Goal: Task Accomplishment & Management: Use online tool/utility

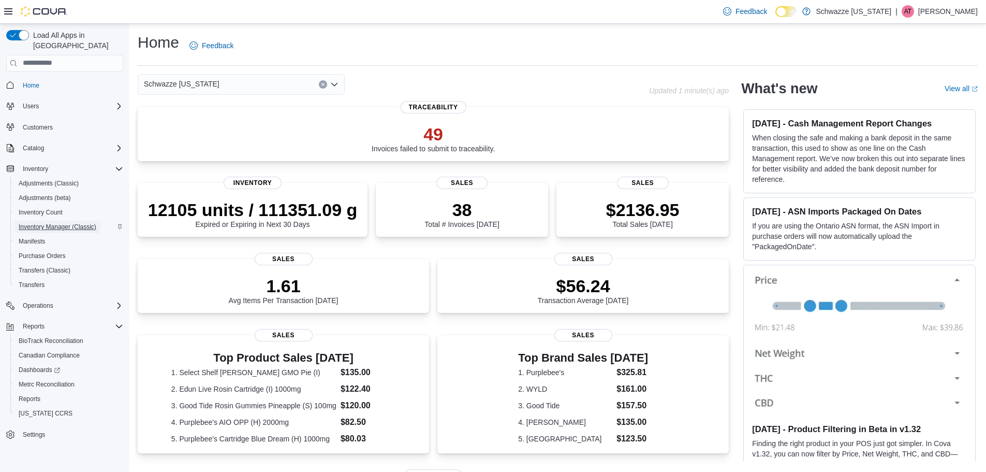
click at [57, 223] on span "Inventory Manager (Classic)" at bounding box center [58, 227] width 78 height 8
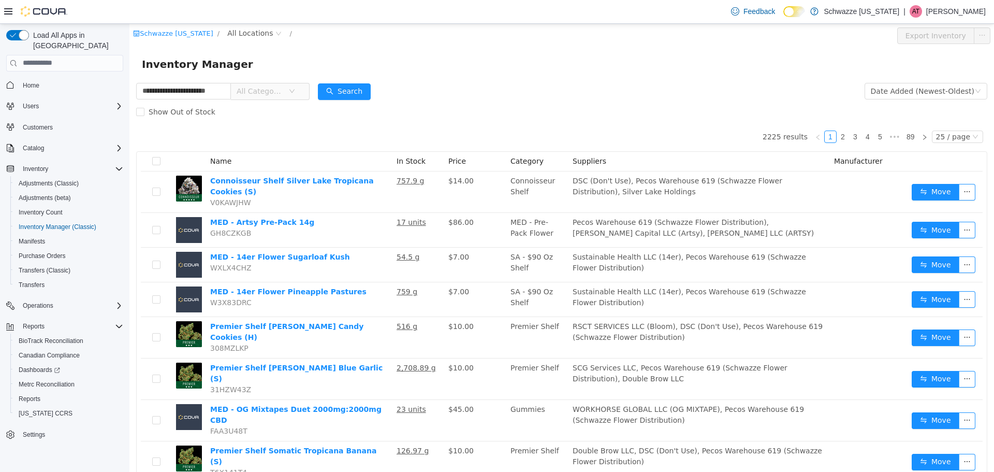
type input "**********"
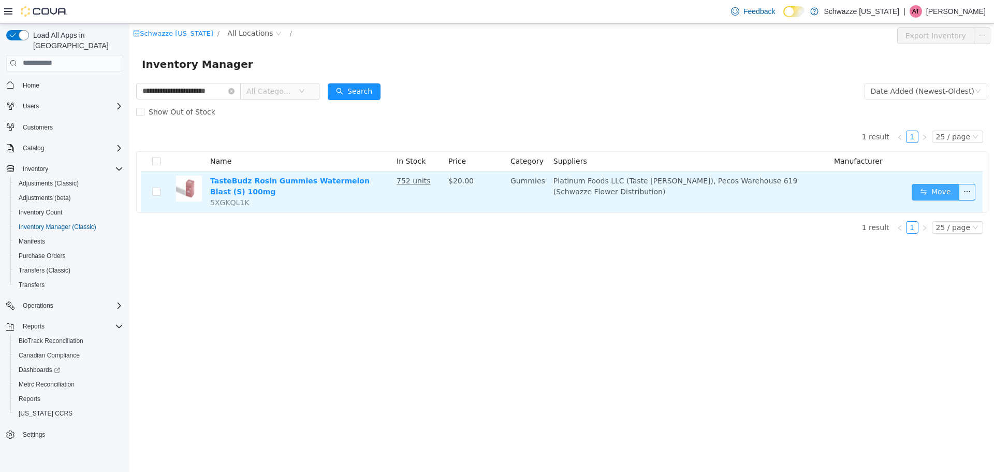
click at [943, 197] on button "Move" at bounding box center [936, 191] width 48 height 17
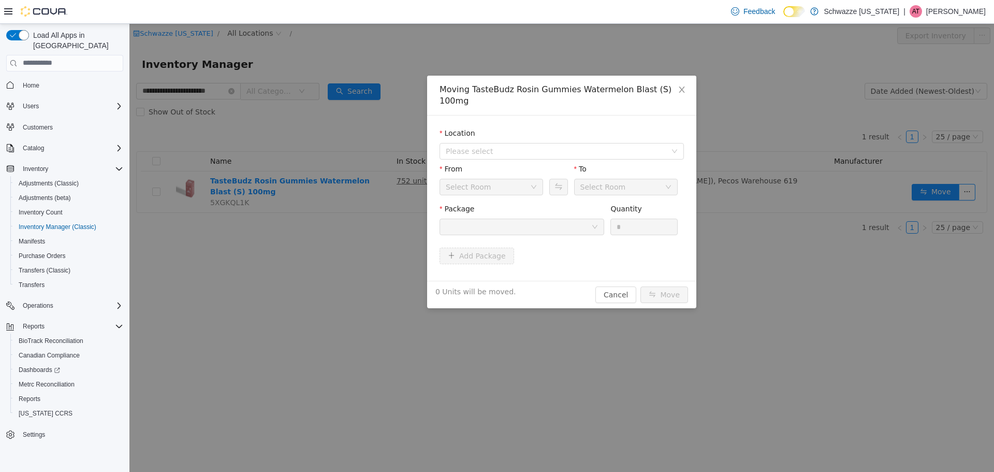
click at [568, 219] on div at bounding box center [519, 227] width 146 height 16
click at [585, 146] on span "Please select" at bounding box center [556, 151] width 221 height 10
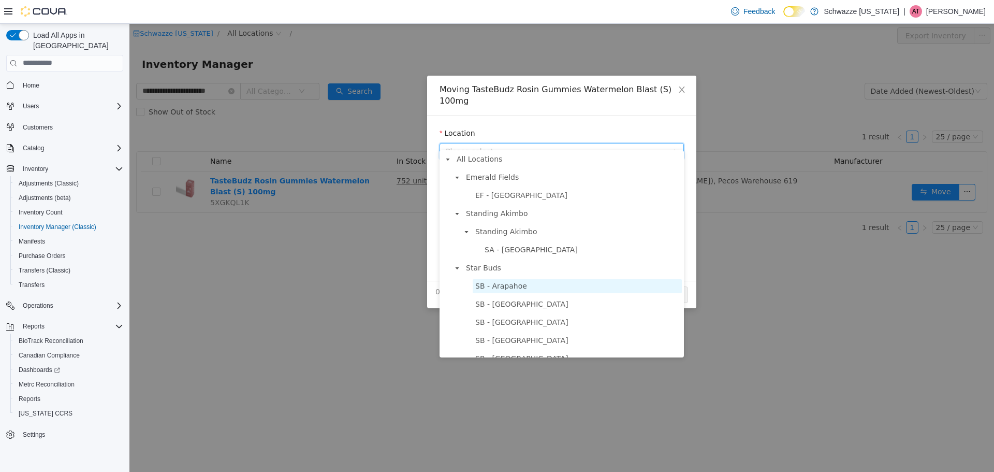
click at [532, 284] on span "SB - Arapahoe" at bounding box center [577, 286] width 209 height 14
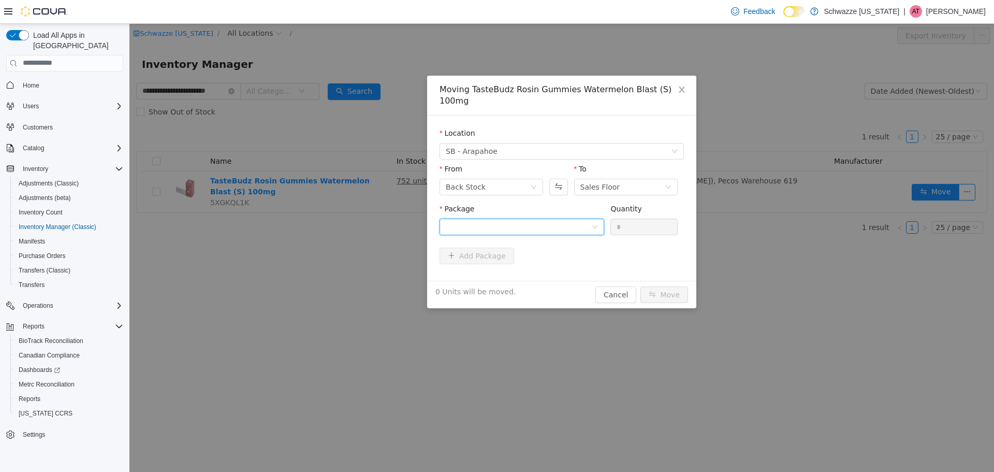
click at [524, 219] on div at bounding box center [519, 227] width 146 height 16
click at [564, 178] on button "Swap" at bounding box center [558, 186] width 18 height 17
click at [562, 219] on div at bounding box center [519, 227] width 146 height 16
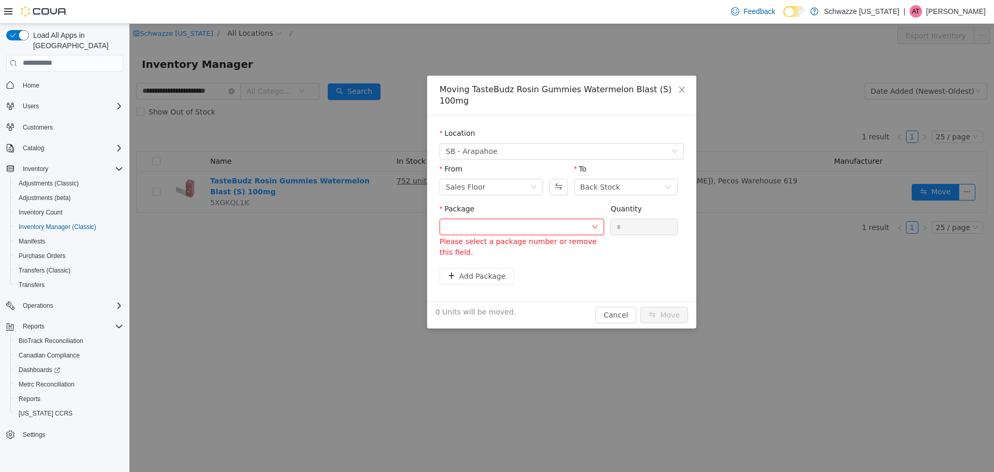
drag, startPoint x: 694, startPoint y: 355, endPoint x: 672, endPoint y: 345, distance: 24.3
click at [691, 354] on div "Moving TasteBudz Rosin Gummies Watermelon Blast (S) 100mg Location SB - Arapaho…" at bounding box center [561, 247] width 865 height 448
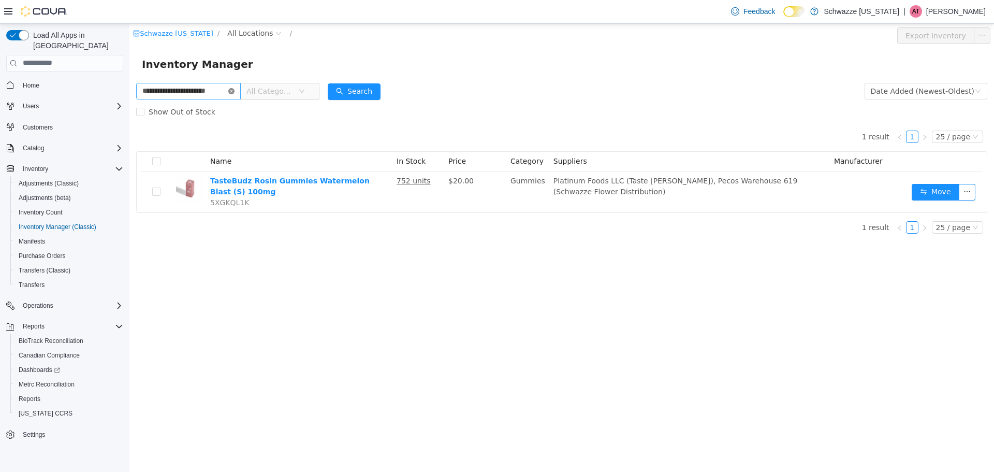
click at [233, 89] on icon "icon: close-circle" at bounding box center [231, 91] width 6 height 6
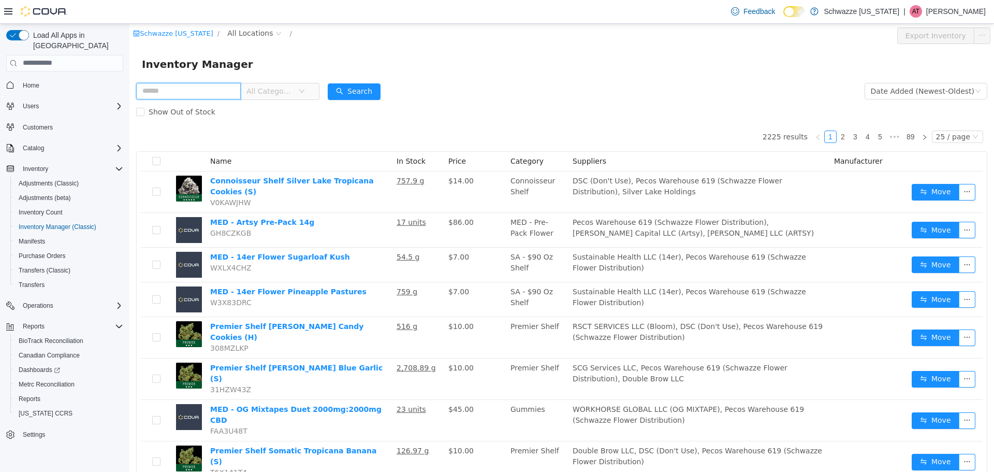
click at [217, 86] on input "text" at bounding box center [188, 90] width 105 height 17
type input "**********"
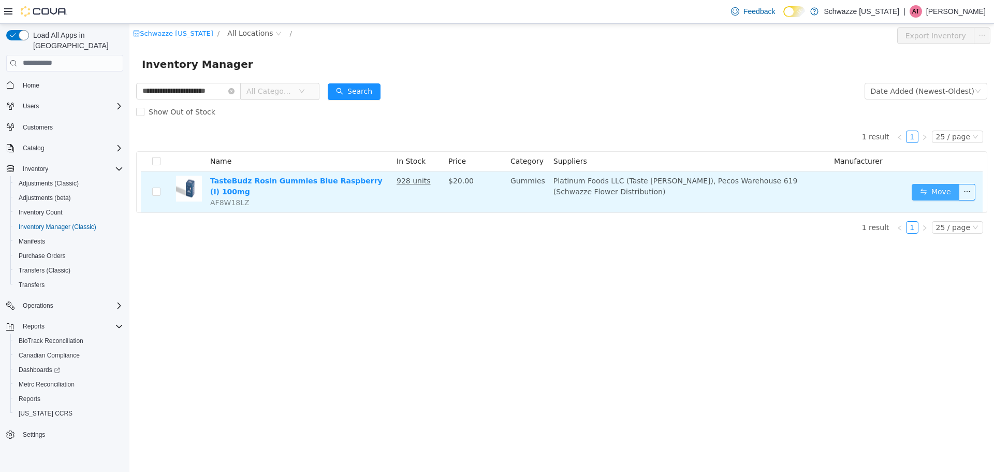
click at [929, 186] on button "Move" at bounding box center [936, 191] width 48 height 17
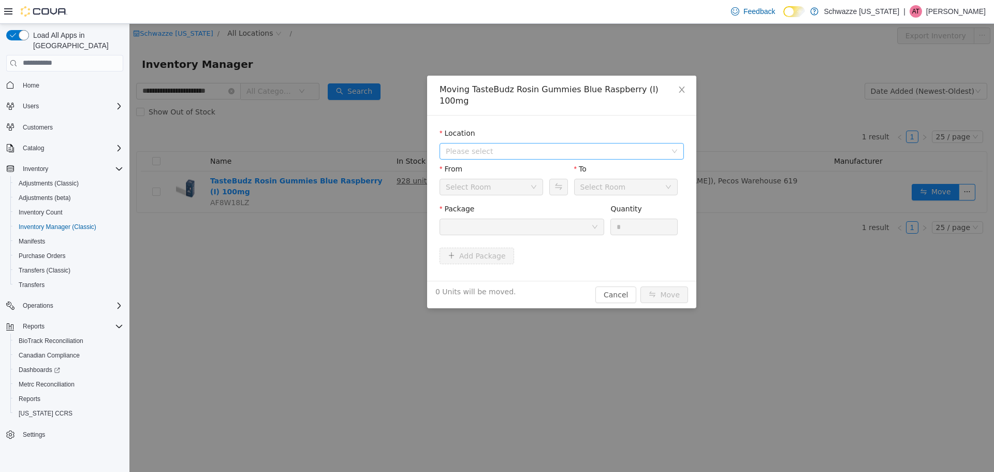
click at [499, 146] on span "Please select" at bounding box center [556, 151] width 221 height 10
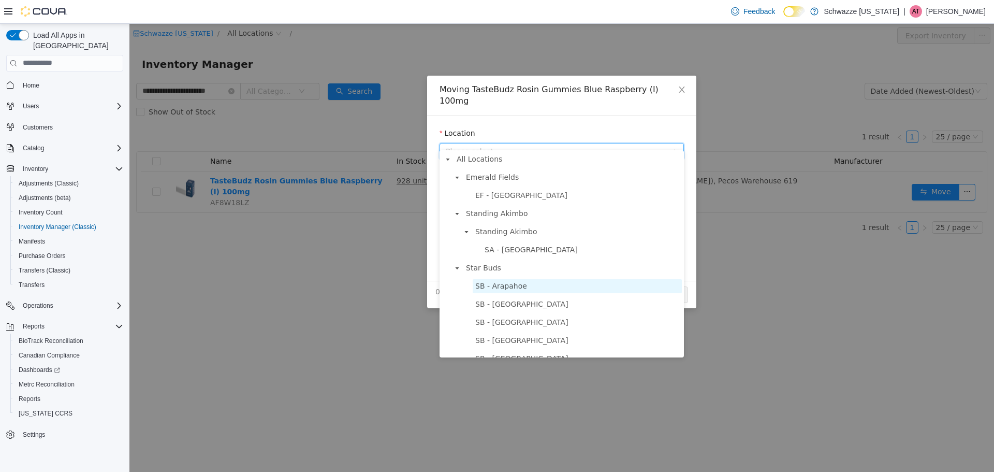
click at [510, 286] on span "SB - Arapahoe" at bounding box center [501, 285] width 52 height 8
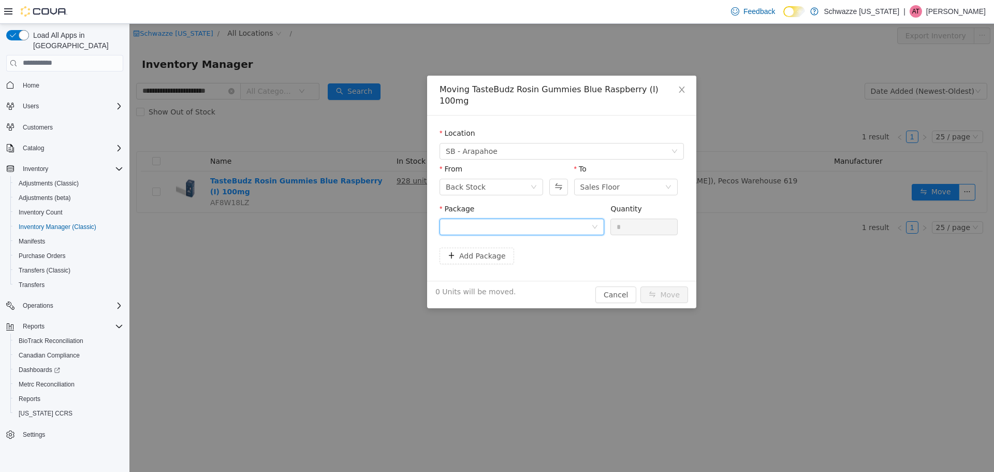
click at [579, 219] on div at bounding box center [519, 227] width 146 height 16
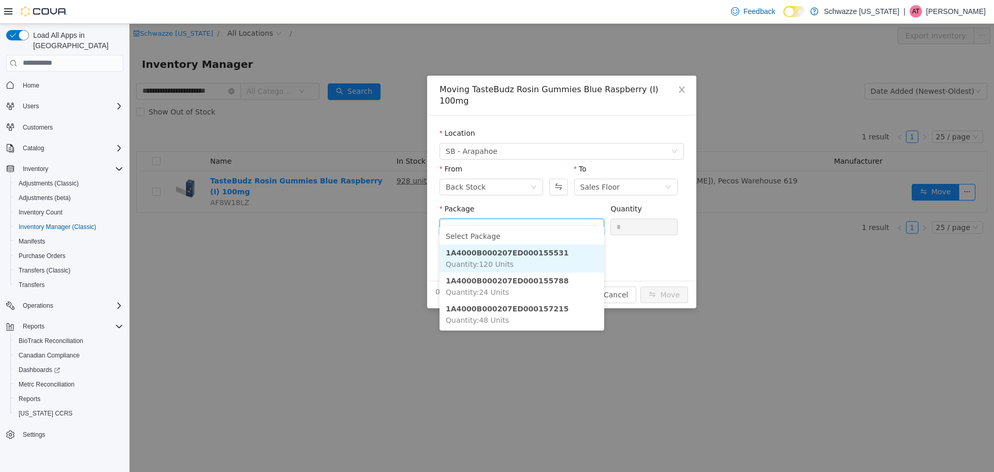
click at [553, 250] on li "1A4000B000207ED000155531 Quantity : 120 Units" at bounding box center [522, 258] width 165 height 28
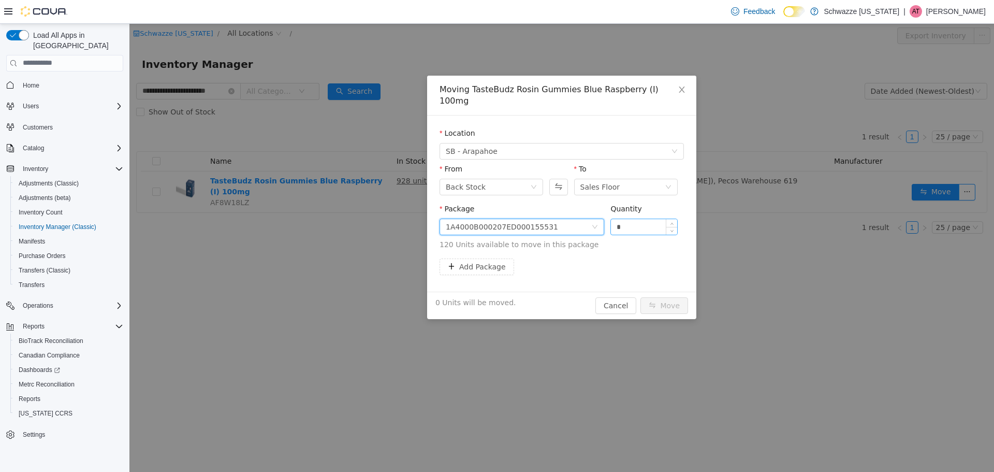
click at [642, 221] on input "*" at bounding box center [644, 227] width 66 height 16
type input "*"
type input "**"
click at [664, 297] on button "Move" at bounding box center [665, 305] width 48 height 17
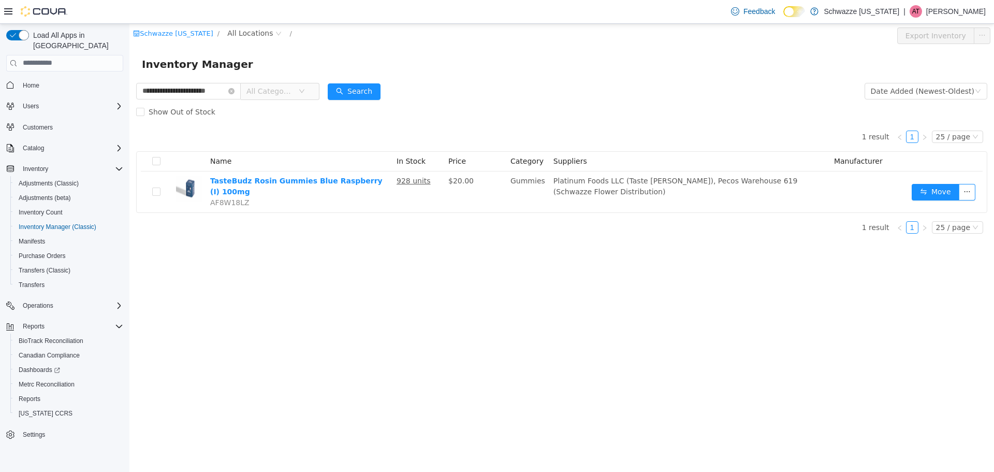
drag, startPoint x: 153, startPoint y: 332, endPoint x: 377, endPoint y: 303, distance: 226.1
click at [531, 303] on div "**********" at bounding box center [561, 247] width 865 height 448
click at [44, 322] on span "Reports" at bounding box center [34, 326] width 22 height 8
click at [38, 322] on span "Reports" at bounding box center [34, 326] width 22 height 8
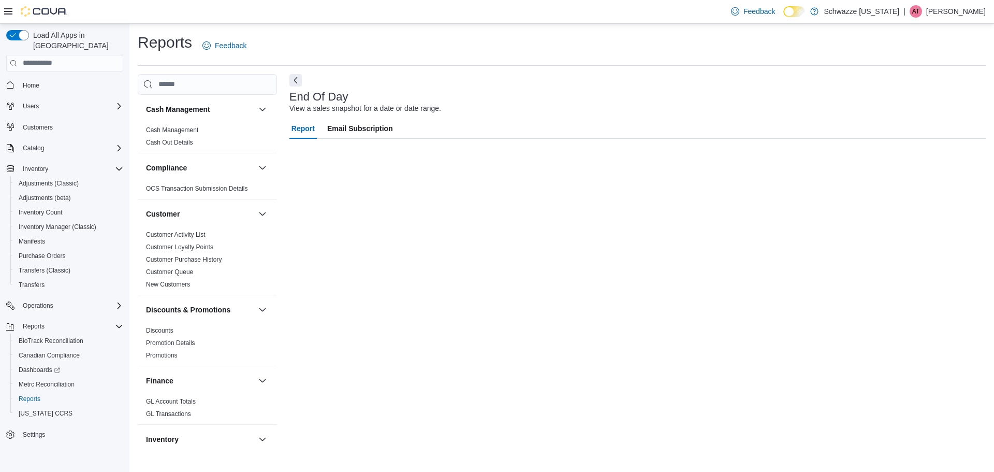
click at [172, 160] on div "Compliance" at bounding box center [207, 167] width 139 height 29
click at [164, 161] on div "Compliance" at bounding box center [207, 167] width 139 height 29
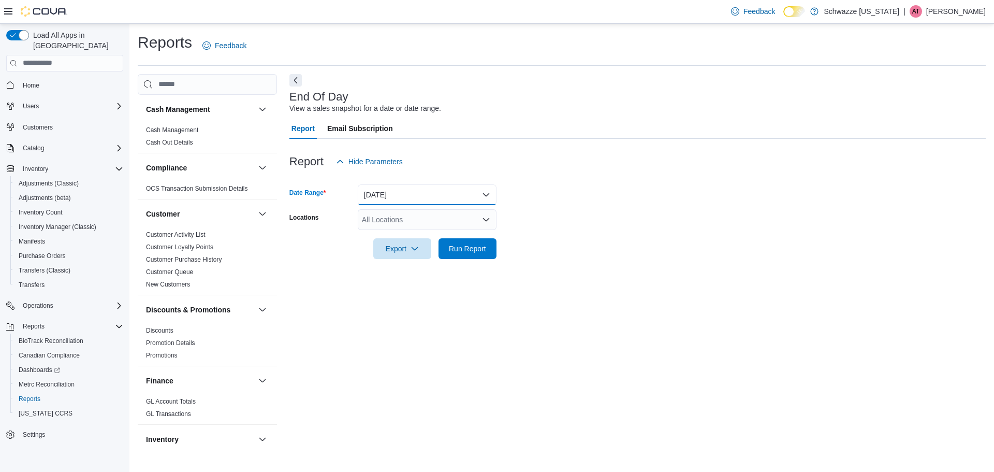
click at [460, 199] on button "Today" at bounding box center [427, 194] width 139 height 21
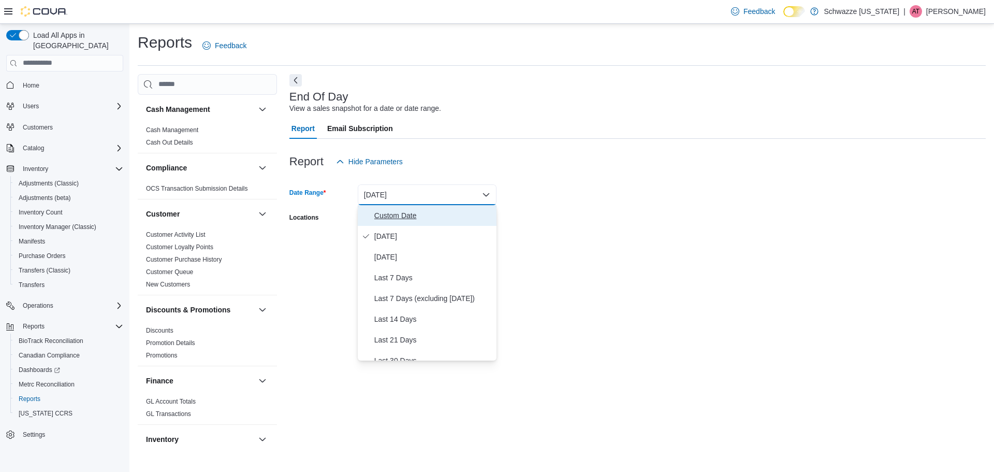
click at [460, 213] on span "Custom Date" at bounding box center [433, 215] width 118 height 12
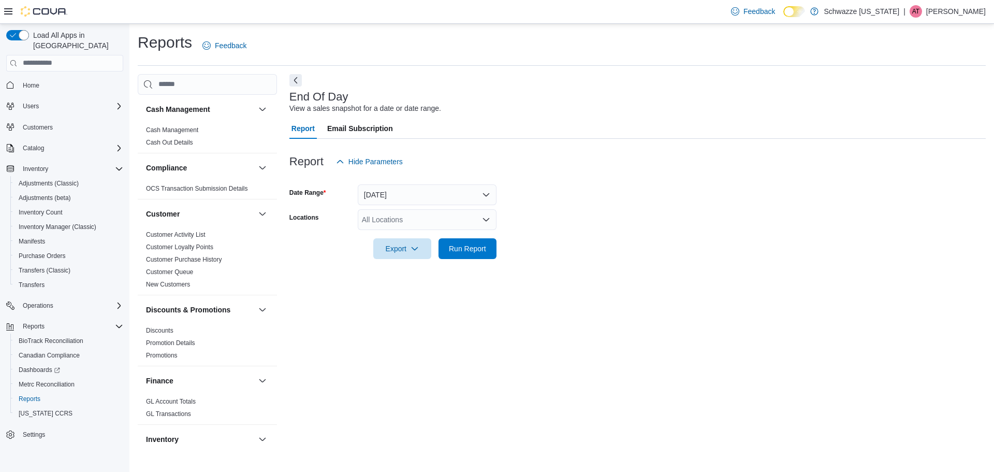
click at [424, 217] on div "All Locations" at bounding box center [427, 219] width 139 height 21
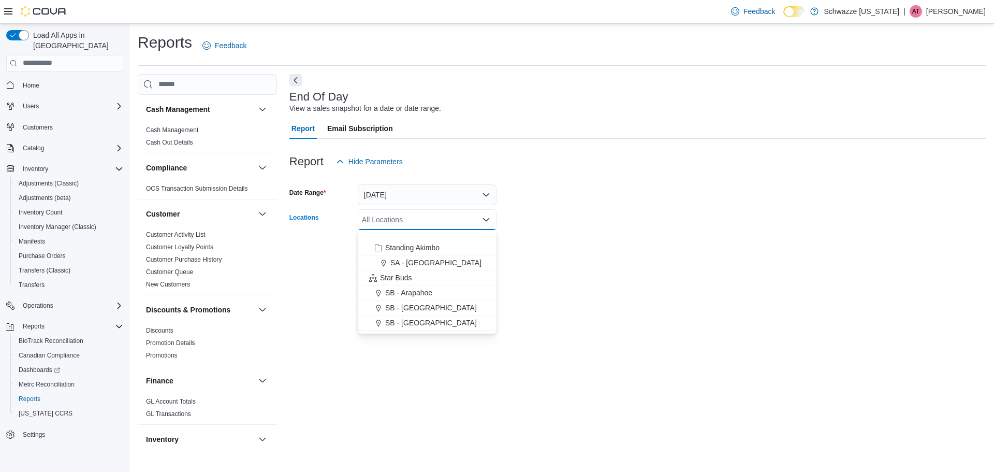
scroll to position [104, 0]
click at [425, 242] on span "SB - Arapahoe" at bounding box center [408, 239] width 47 height 10
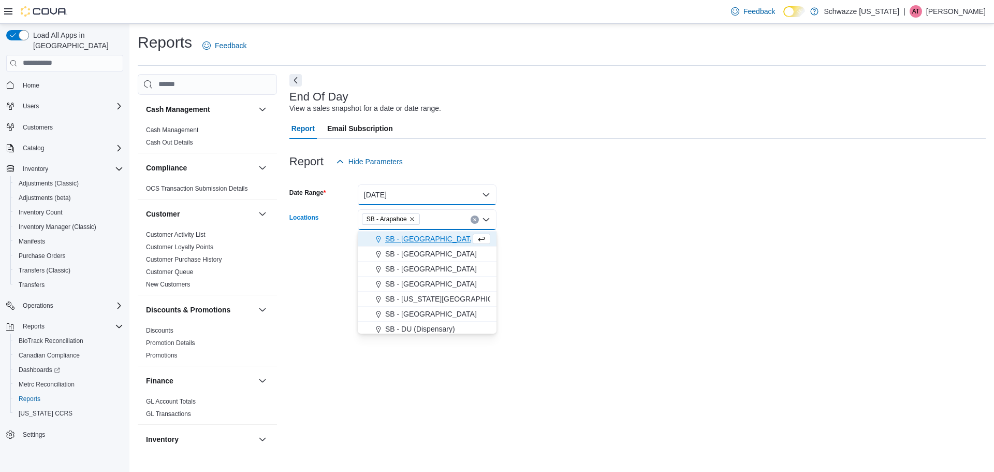
click at [485, 196] on button "Today" at bounding box center [427, 194] width 139 height 21
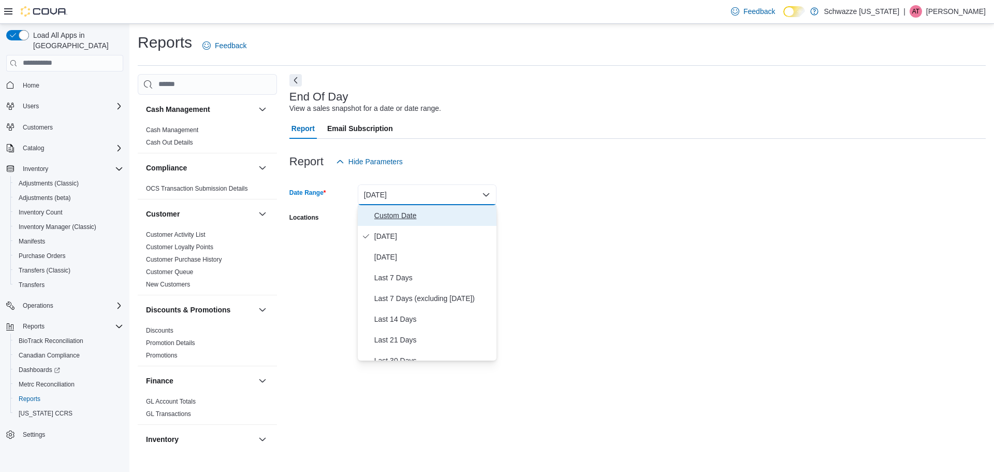
click at [412, 219] on span "Custom Date" at bounding box center [433, 215] width 118 height 12
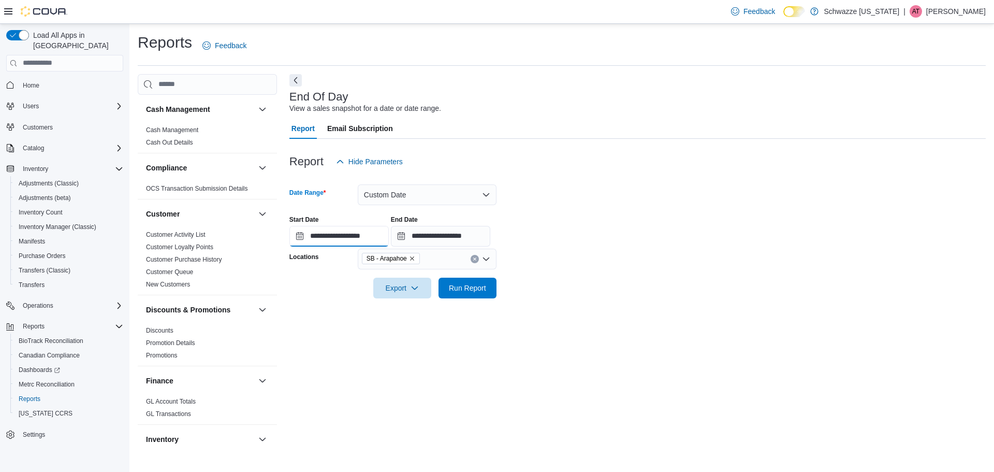
click at [358, 238] on input "**********" at bounding box center [338, 236] width 99 height 21
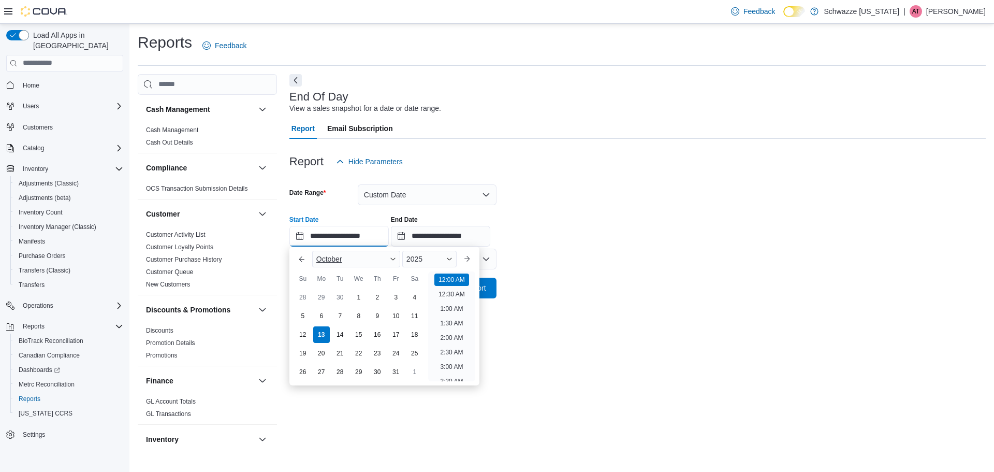
scroll to position [32, 0]
click at [308, 318] on div "5" at bounding box center [303, 316] width 18 height 18
type input "**********"
click at [418, 223] on label "End Date" at bounding box center [404, 219] width 27 height 8
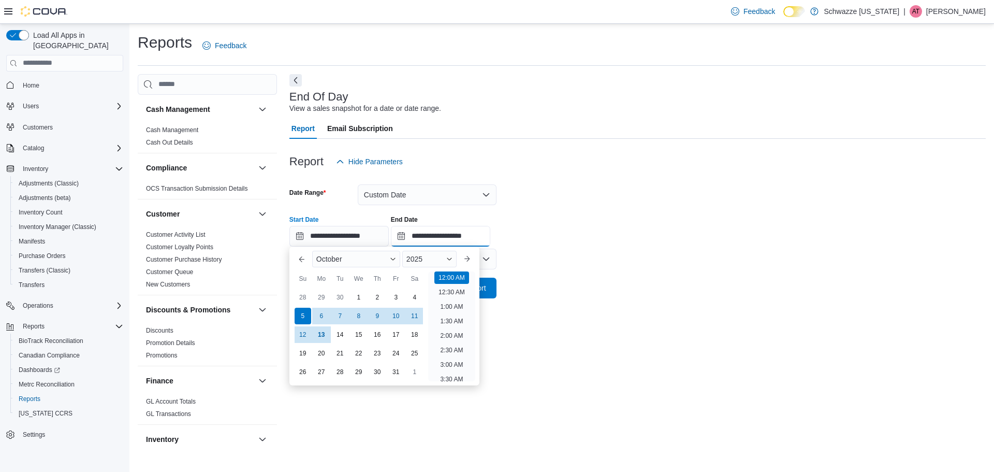
click at [426, 226] on input "**********" at bounding box center [440, 236] width 99 height 21
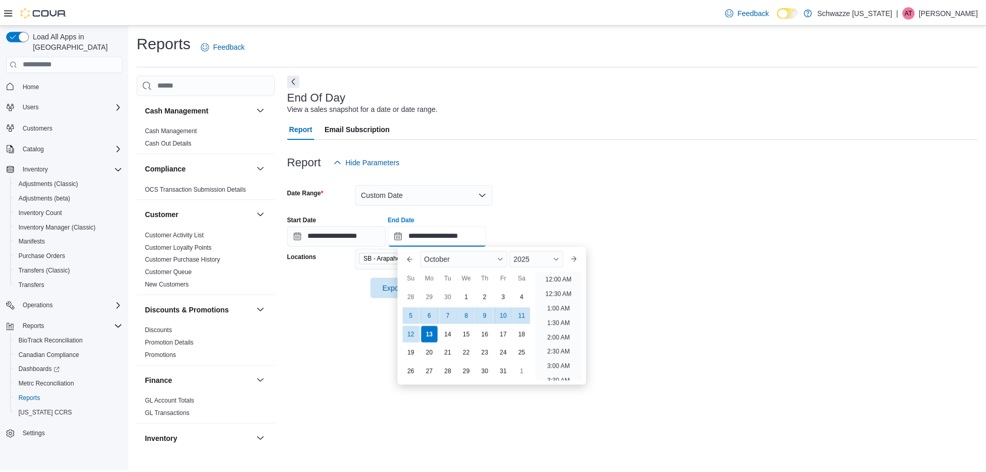
scroll to position [588, 0]
click at [529, 316] on div "11" at bounding box center [526, 316] width 18 height 18
type input "**********"
click at [614, 204] on form "**********" at bounding box center [637, 235] width 696 height 126
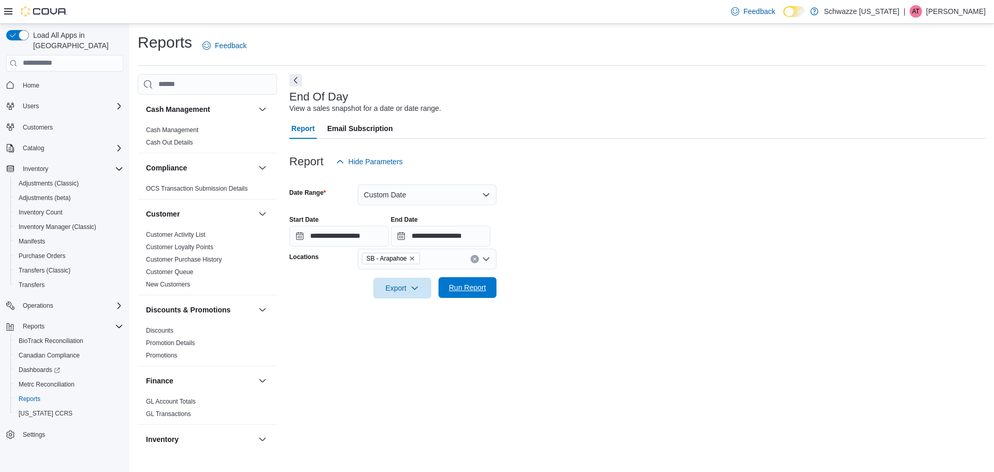
click at [485, 292] on span "Run Report" at bounding box center [467, 287] width 37 height 10
click at [472, 285] on span "Run Report" at bounding box center [467, 287] width 37 height 10
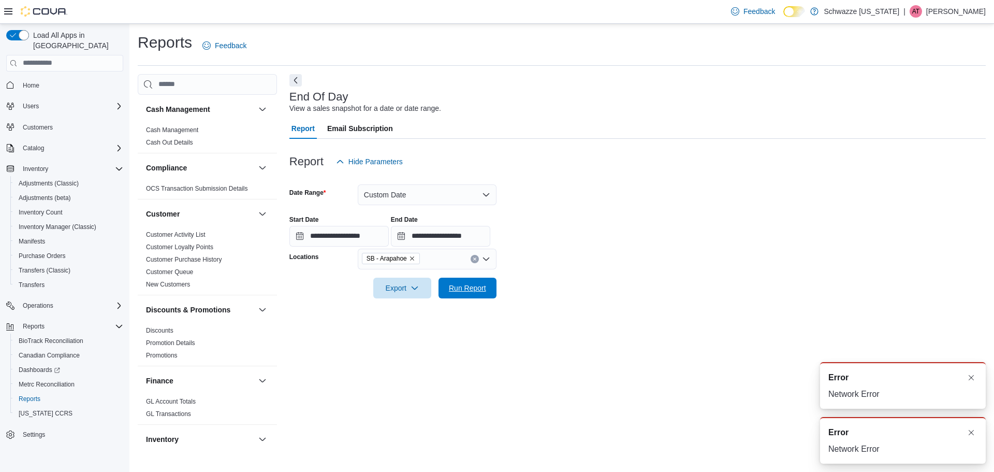
drag, startPoint x: 471, startPoint y: 285, endPoint x: 475, endPoint y: 269, distance: 16.5
click at [474, 269] on form "**********" at bounding box center [637, 235] width 696 height 126
drag, startPoint x: 477, startPoint y: 286, endPoint x: 478, endPoint y: 280, distance: 5.8
click at [478, 280] on span "Run Report" at bounding box center [468, 287] width 46 height 21
drag, startPoint x: 478, startPoint y: 281, endPoint x: 477, endPoint y: 275, distance: 6.3
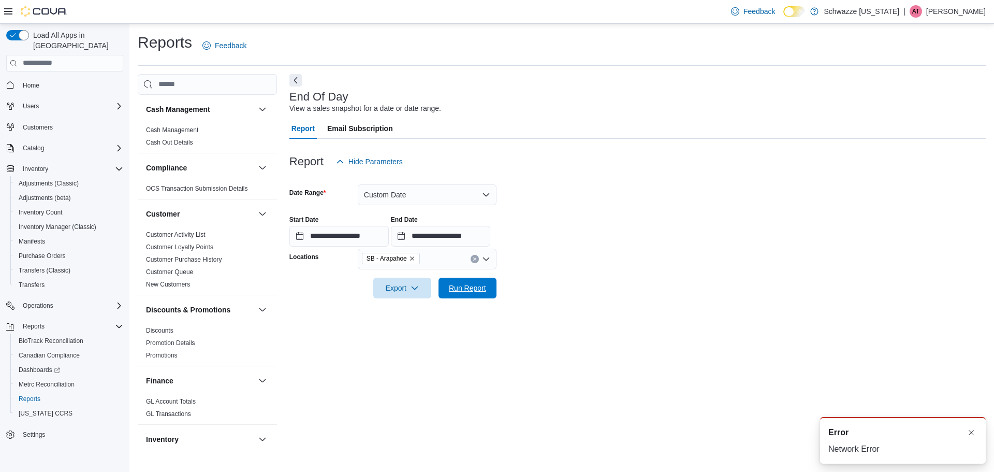
click at [477, 275] on form "**********" at bounding box center [637, 235] width 696 height 126
click at [476, 281] on span "Run Report" at bounding box center [468, 287] width 46 height 21
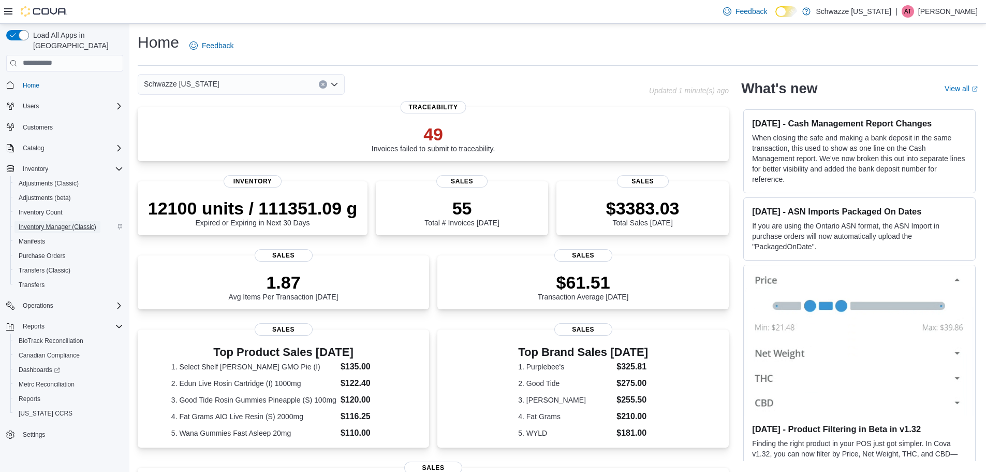
click at [75, 223] on span "Inventory Manager (Classic)" at bounding box center [58, 227] width 78 height 8
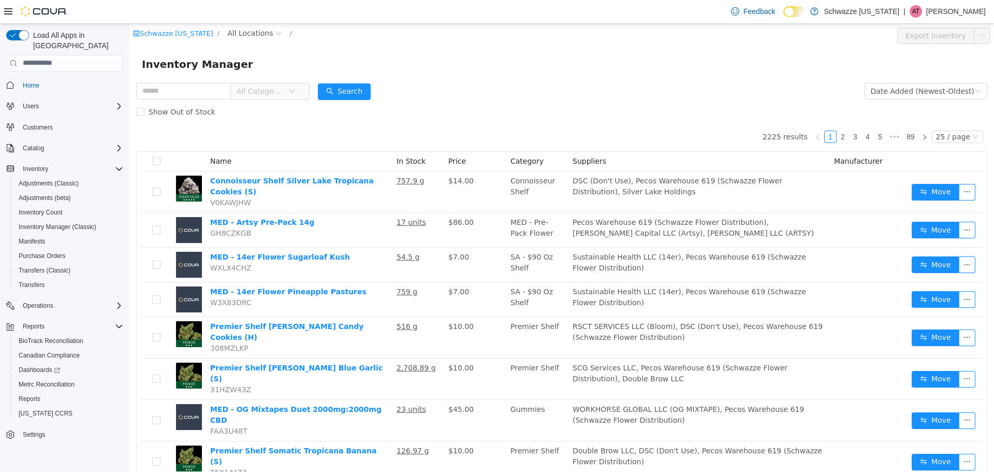
click at [607, 112] on div "Show Out of Stock" at bounding box center [561, 111] width 851 height 21
click at [190, 92] on input "text" at bounding box center [183, 90] width 95 height 17
type input "**********"
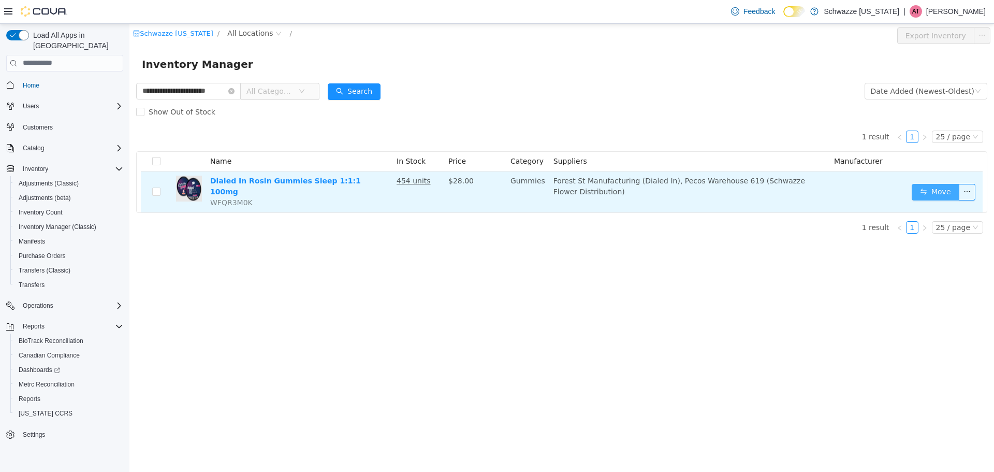
click at [918, 191] on button "Move" at bounding box center [936, 191] width 48 height 17
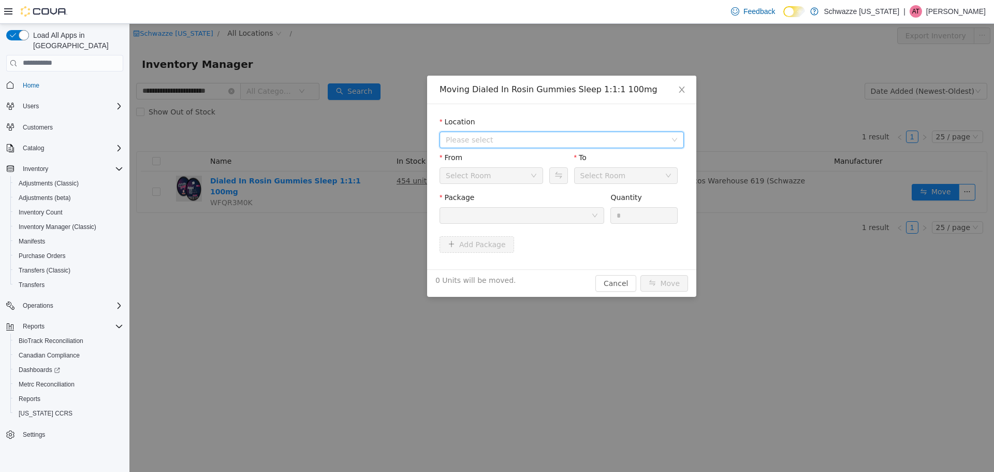
click at [496, 138] on span "Please select" at bounding box center [556, 139] width 221 height 10
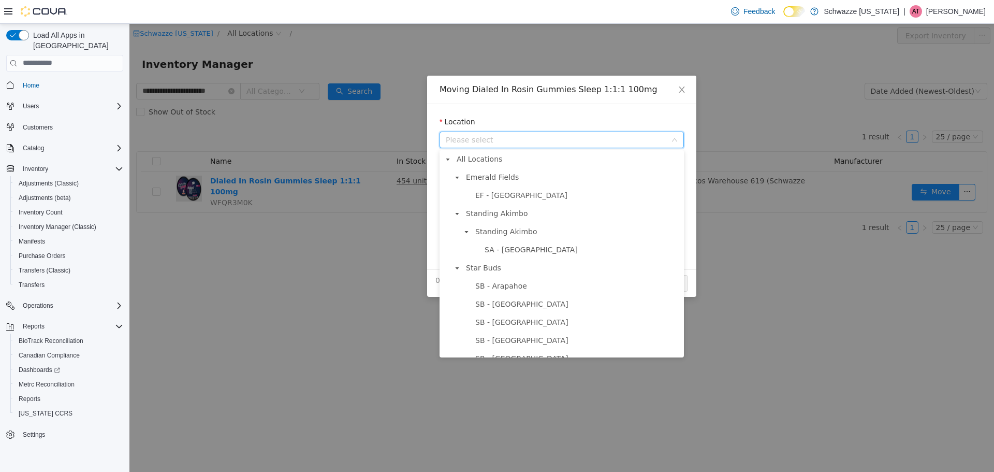
click at [516, 288] on span "SB - Arapahoe" at bounding box center [501, 285] width 52 height 8
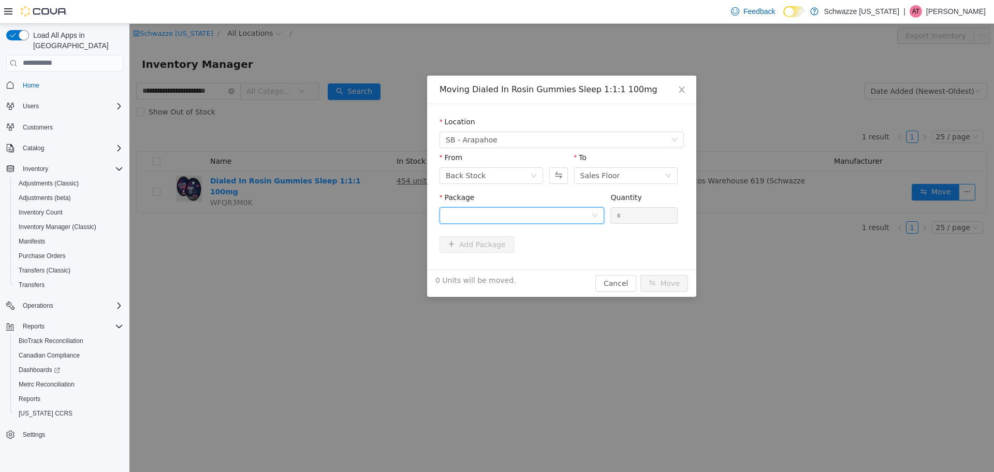
click at [537, 212] on div at bounding box center [519, 215] width 146 height 16
click at [561, 170] on button "Swap" at bounding box center [558, 175] width 18 height 17
click at [544, 211] on div at bounding box center [519, 215] width 146 height 16
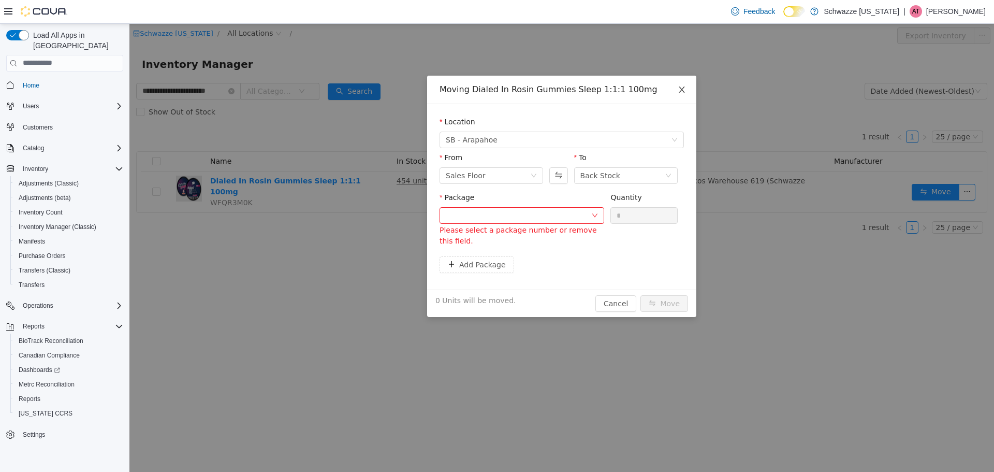
click at [679, 83] on span "Close" at bounding box center [681, 89] width 29 height 29
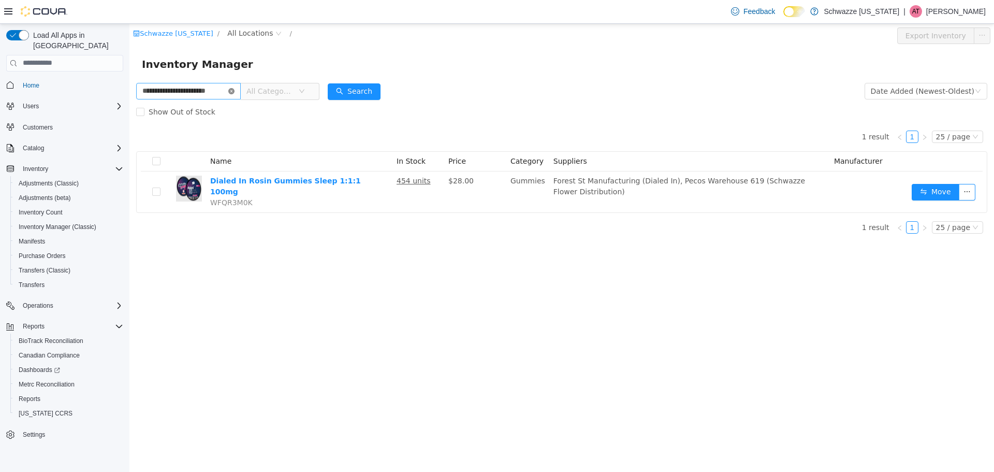
click at [231, 91] on icon "icon: close-circle" at bounding box center [231, 91] width 6 height 6
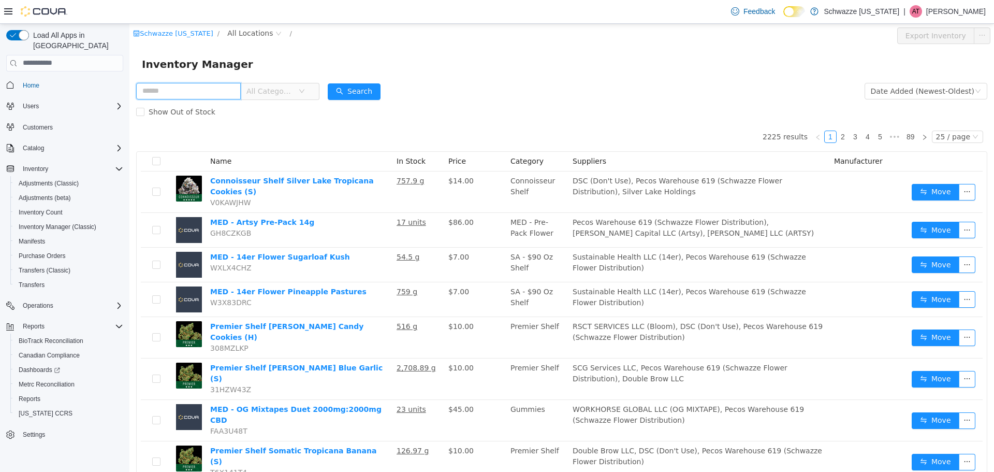
click at [231, 89] on input "text" at bounding box center [188, 90] width 105 height 17
click at [224, 91] on input "text" at bounding box center [188, 90] width 105 height 17
click at [213, 91] on input "text" at bounding box center [188, 90] width 105 height 17
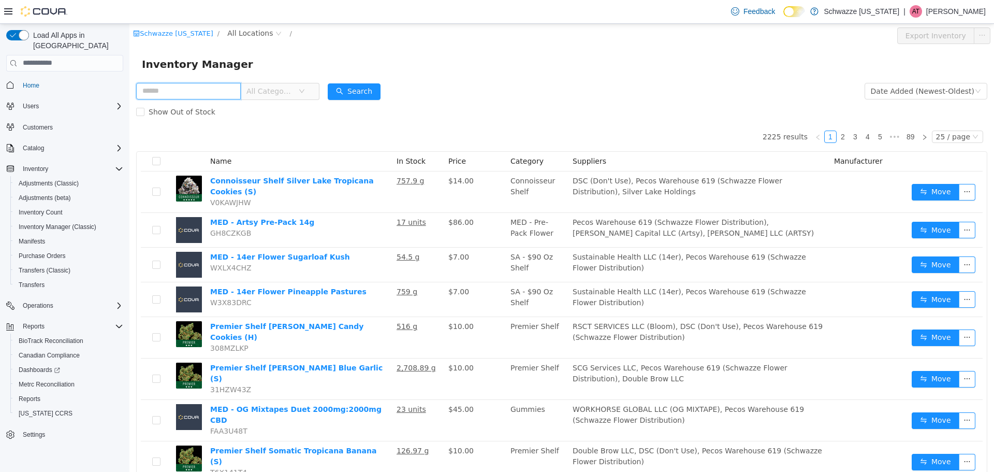
click at [212, 91] on input "text" at bounding box center [188, 90] width 105 height 17
click at [231, 90] on input "text" at bounding box center [188, 90] width 105 height 17
click at [230, 90] on input "text" at bounding box center [188, 90] width 105 height 17
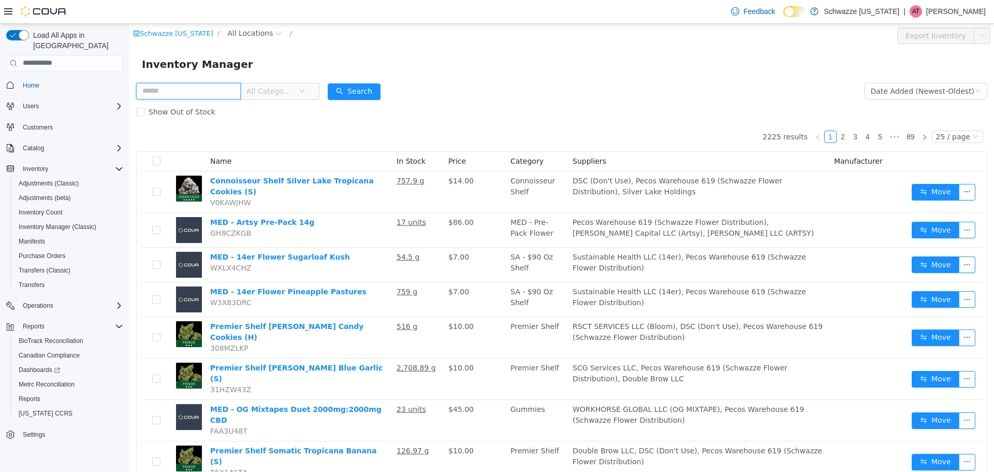
click at [230, 90] on input "text" at bounding box center [188, 90] width 105 height 17
click at [221, 92] on input "text" at bounding box center [188, 90] width 105 height 17
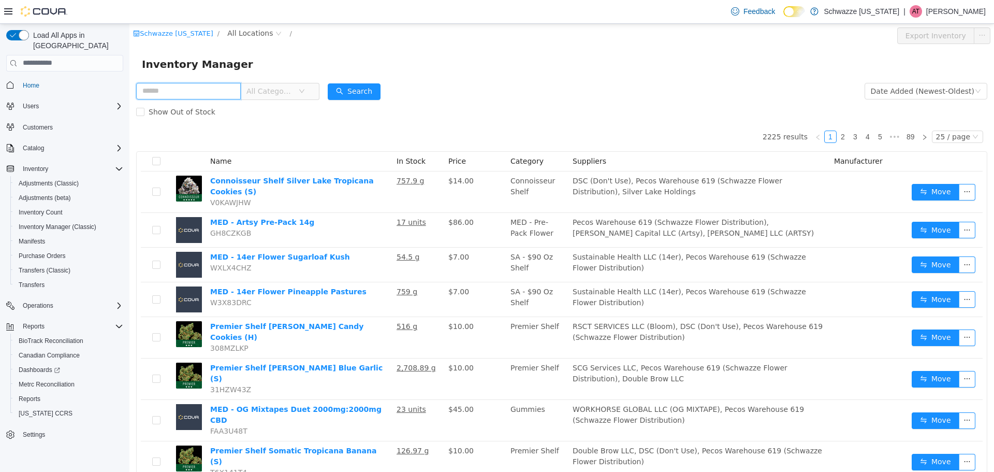
click at [230, 91] on input "text" at bounding box center [188, 90] width 105 height 17
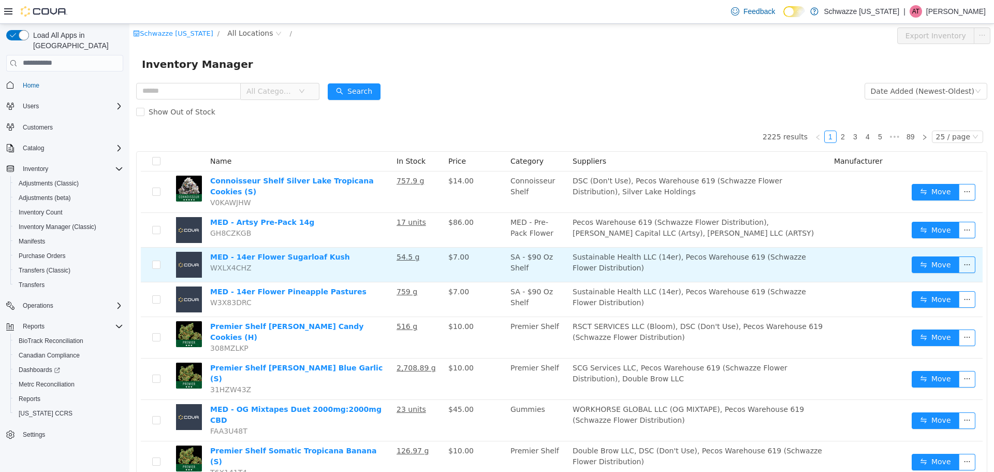
click at [527, 282] on td "SA - $90 Oz Shelf" at bounding box center [537, 264] width 62 height 35
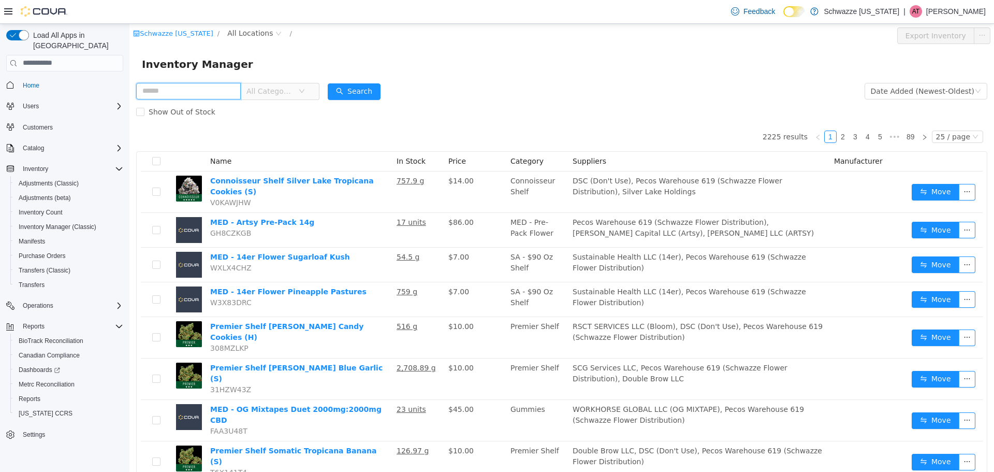
click at [229, 92] on input "text" at bounding box center [188, 90] width 105 height 17
click at [230, 91] on input "text" at bounding box center [188, 90] width 105 height 17
drag, startPoint x: 224, startPoint y: 89, endPoint x: 133, endPoint y: 93, distance: 91.3
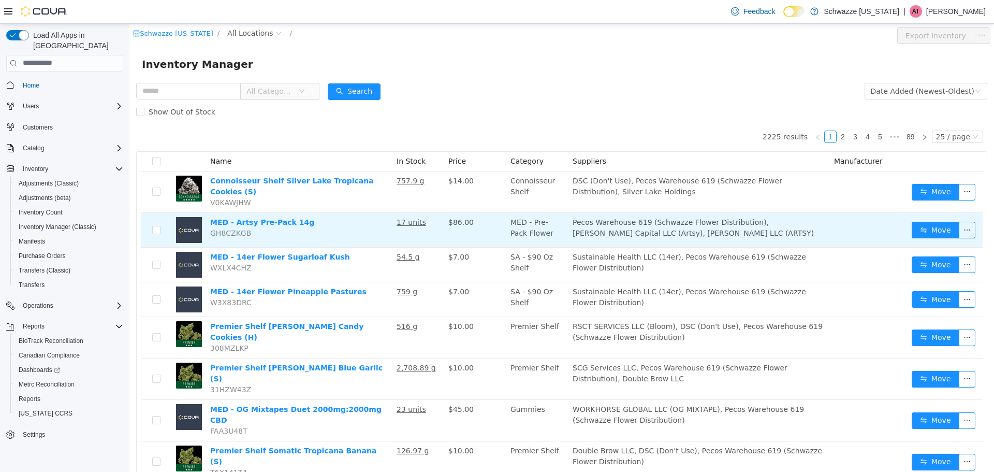
click at [750, 247] on td "Pecos Warehouse 619 (Schwazze Flower Distribution), Morton Capital LLC (Artsy),…" at bounding box center [699, 229] width 261 height 35
click at [694, 247] on td "Pecos Warehouse 619 (Schwazze Flower Distribution), Morton Capital LLC (Artsy),…" at bounding box center [699, 229] width 261 height 35
click at [644, 247] on td "Pecos Warehouse 619 (Schwazze Flower Distribution), Morton Capital LLC (Artsy),…" at bounding box center [699, 229] width 261 height 35
drag, startPoint x: 633, startPoint y: 356, endPoint x: 655, endPoint y: 364, distance: 23.4
click at [655, 247] on td "Pecos Warehouse 619 (Schwazze Flower Distribution), Morton Capital LLC (Artsy),…" at bounding box center [699, 229] width 261 height 35
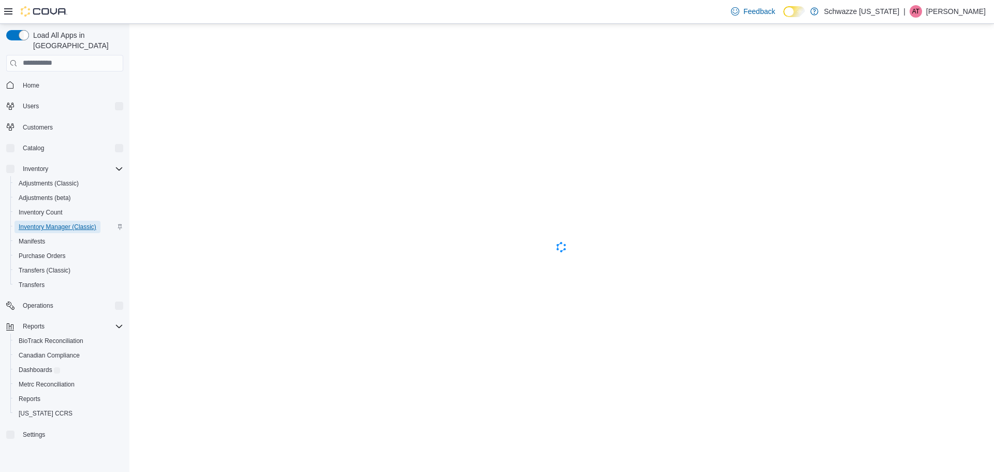
click at [56, 223] on span "Inventory Manager (Classic)" at bounding box center [58, 227] width 78 height 8
